Goal: Task Accomplishment & Management: Manage account settings

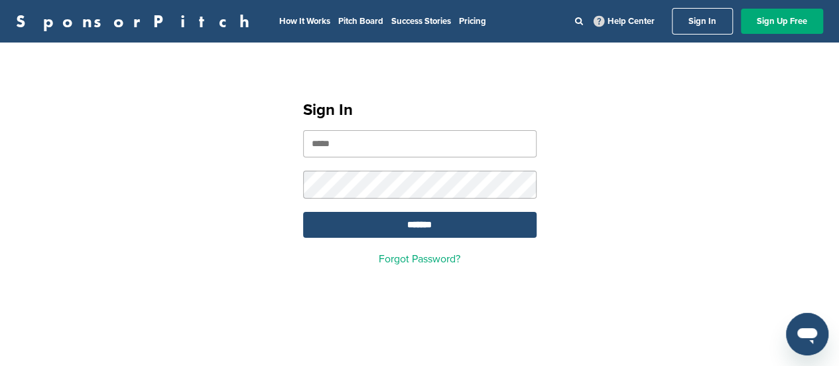
click at [464, 142] on input "email" at bounding box center [420, 143] width 234 height 27
type input "**********"
click at [455, 225] on input "*******" at bounding box center [420, 225] width 234 height 26
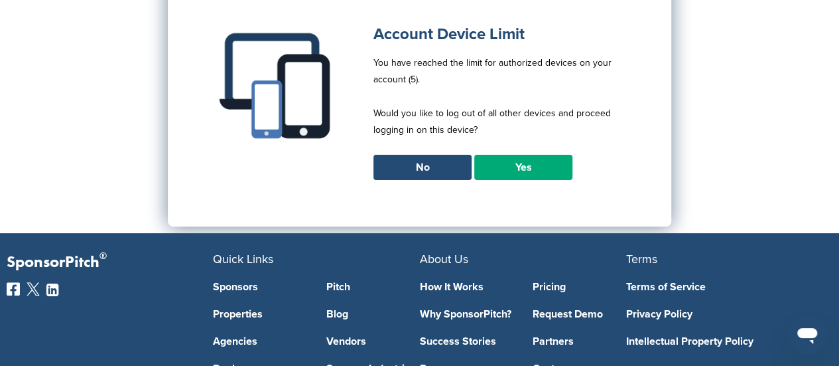
click at [524, 170] on link "Yes" at bounding box center [523, 167] width 98 height 25
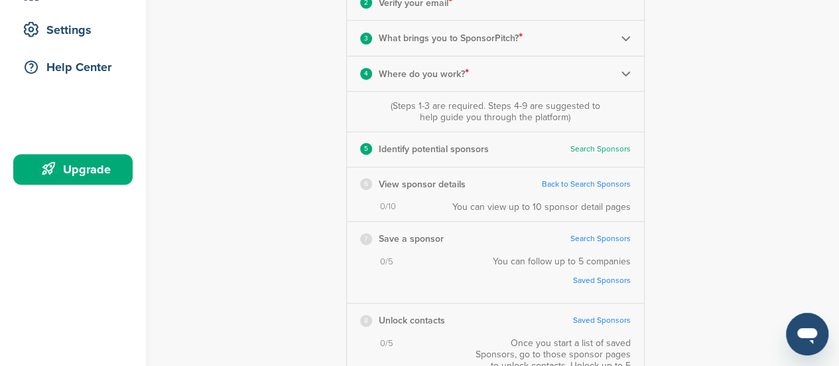
scroll to position [332, 0]
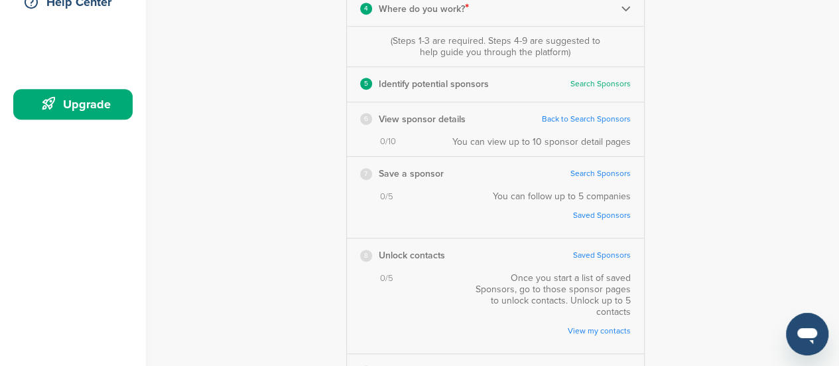
click at [604, 119] on link "Back to Search Sponsors" at bounding box center [586, 119] width 89 height 10
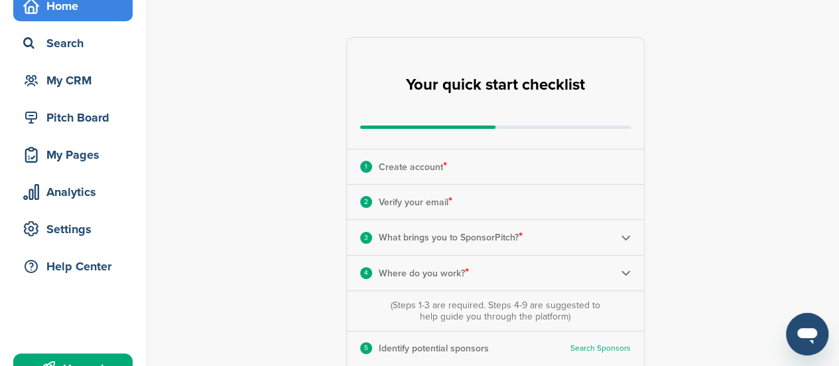
scroll to position [199, 0]
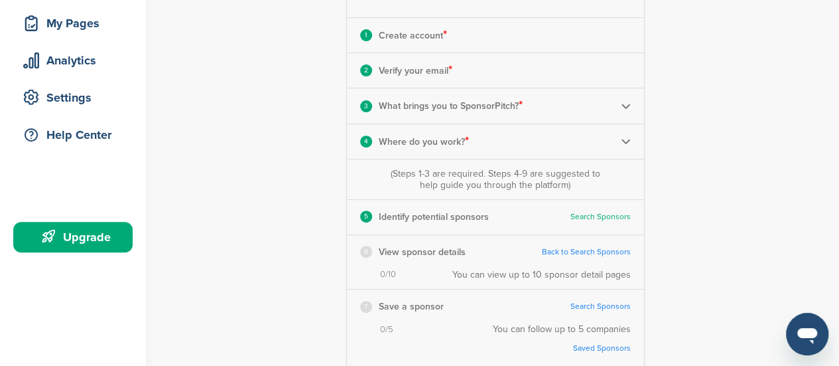
click at [111, 232] on div "Upgrade" at bounding box center [76, 237] width 113 height 24
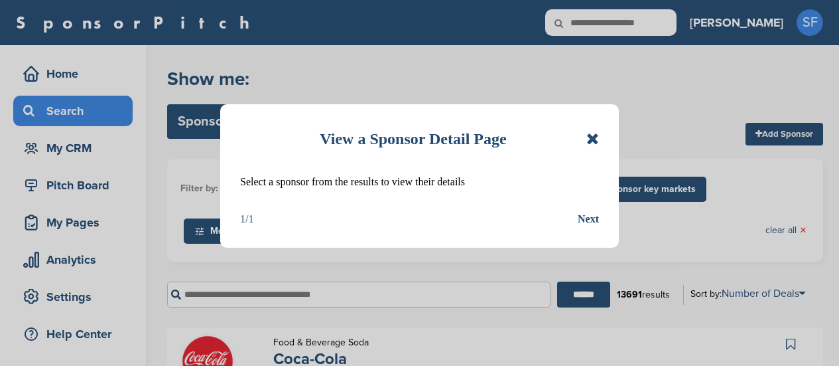
scroll to position [133, 0]
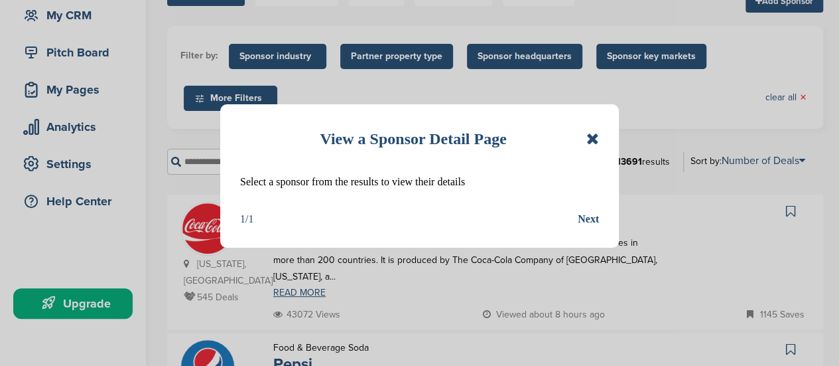
click at [596, 222] on div "Next" at bounding box center [588, 218] width 21 height 17
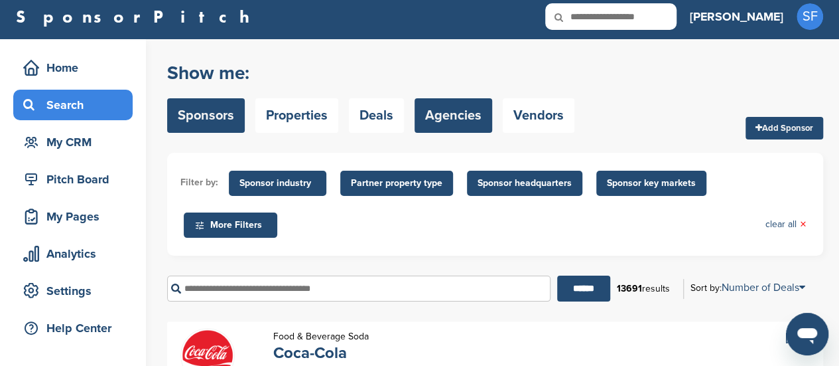
scroll to position [0, 0]
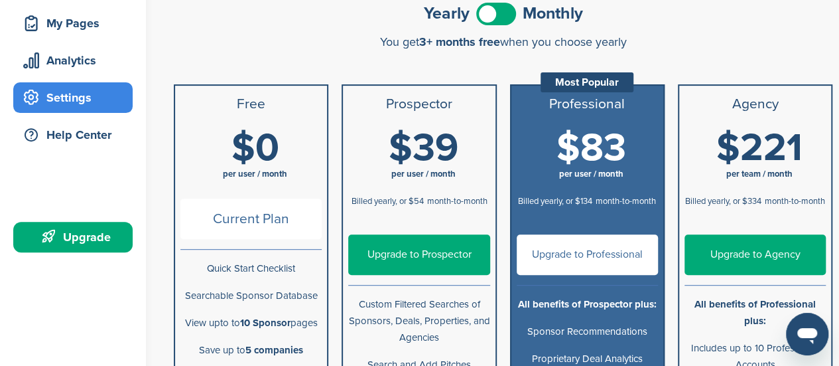
click at [489, 20] on span at bounding box center [496, 14] width 40 height 23
